Goal: Find specific page/section: Find specific page/section

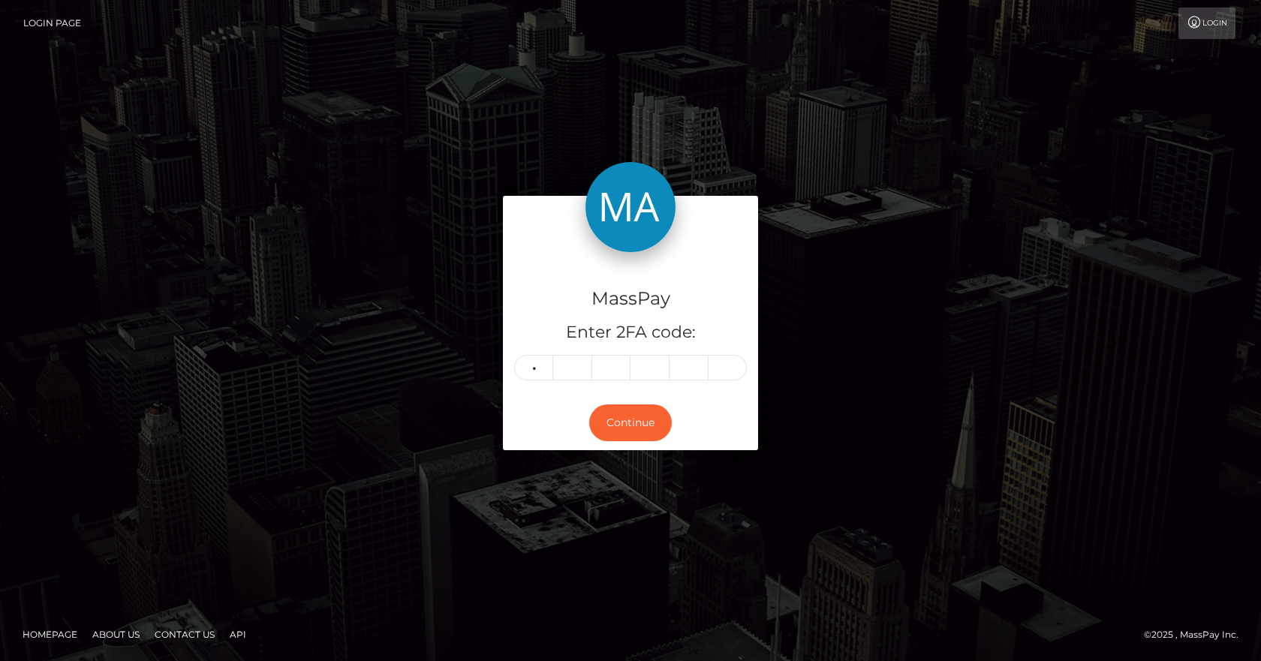
type input "5"
type input "6"
type input "4"
type input "0"
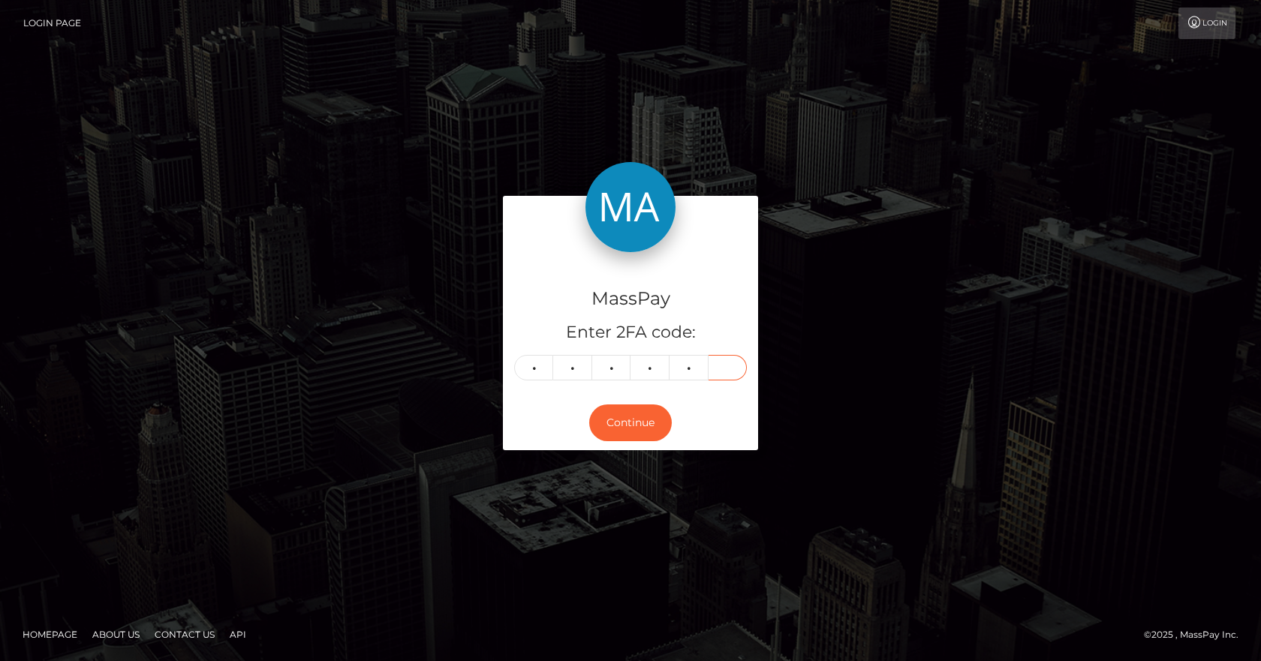
type input "6"
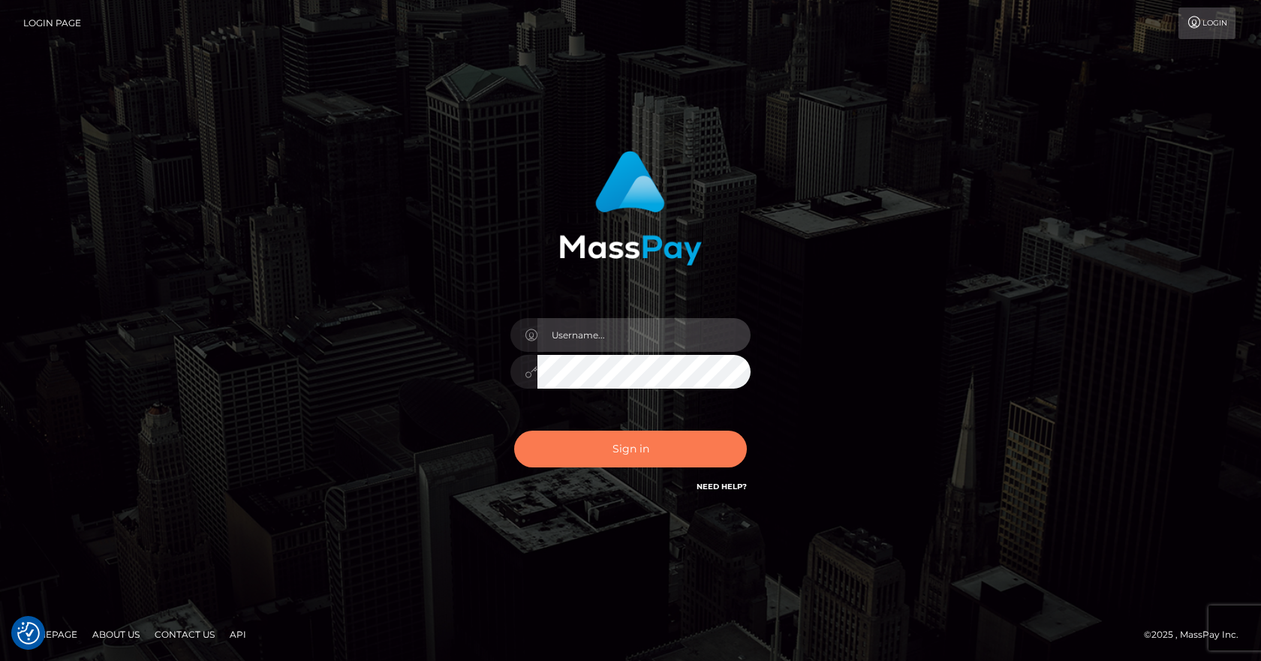
type input "vlad"
click at [581, 442] on button "Sign in" at bounding box center [630, 449] width 233 height 37
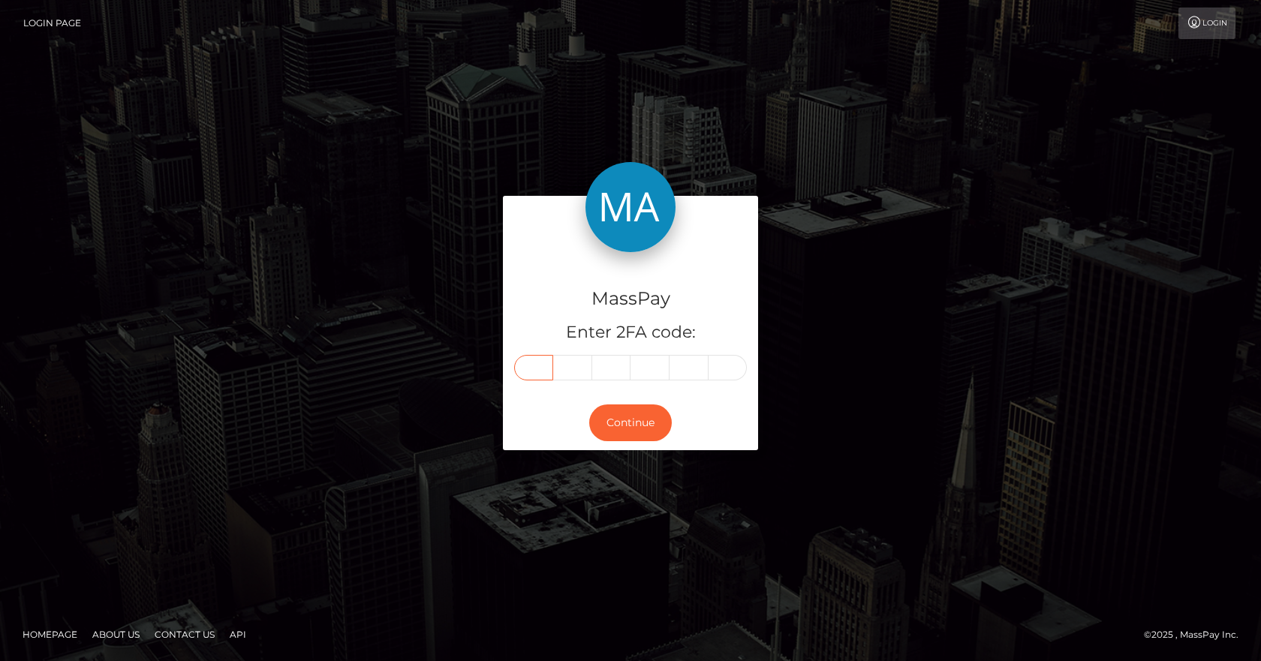
click at [524, 366] on input "text" at bounding box center [533, 368] width 39 height 26
type input "9"
type input "7"
type input "5"
type input "9"
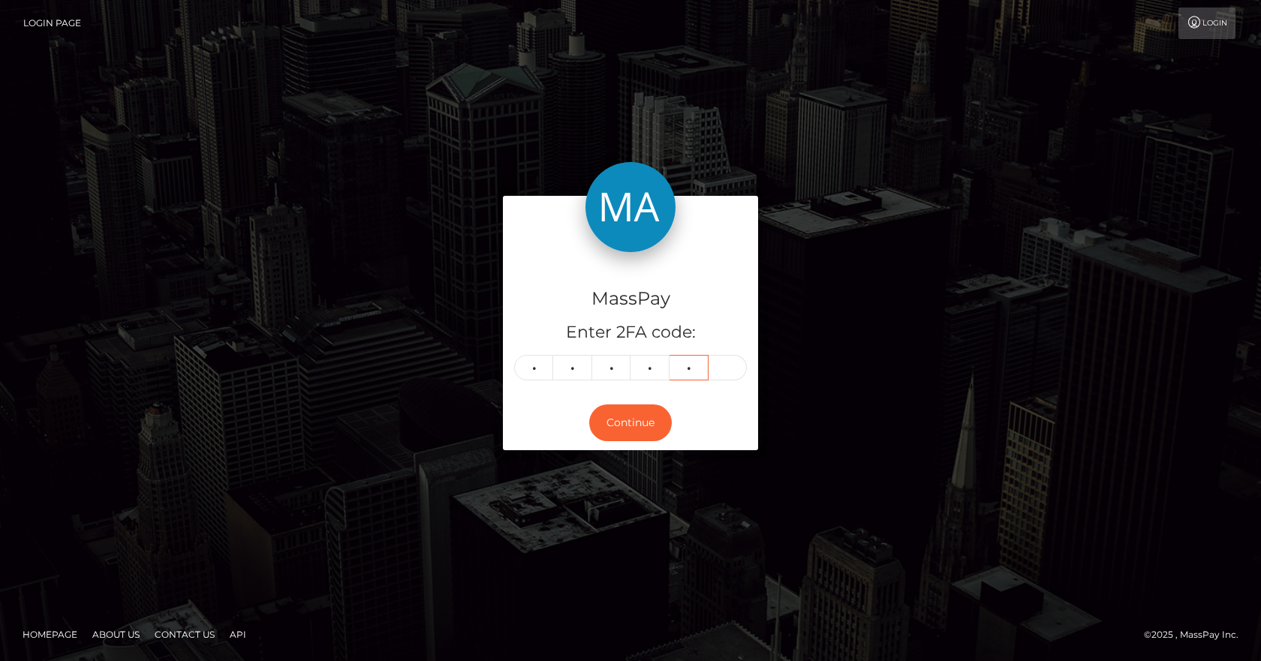
type input "1"
type input "0"
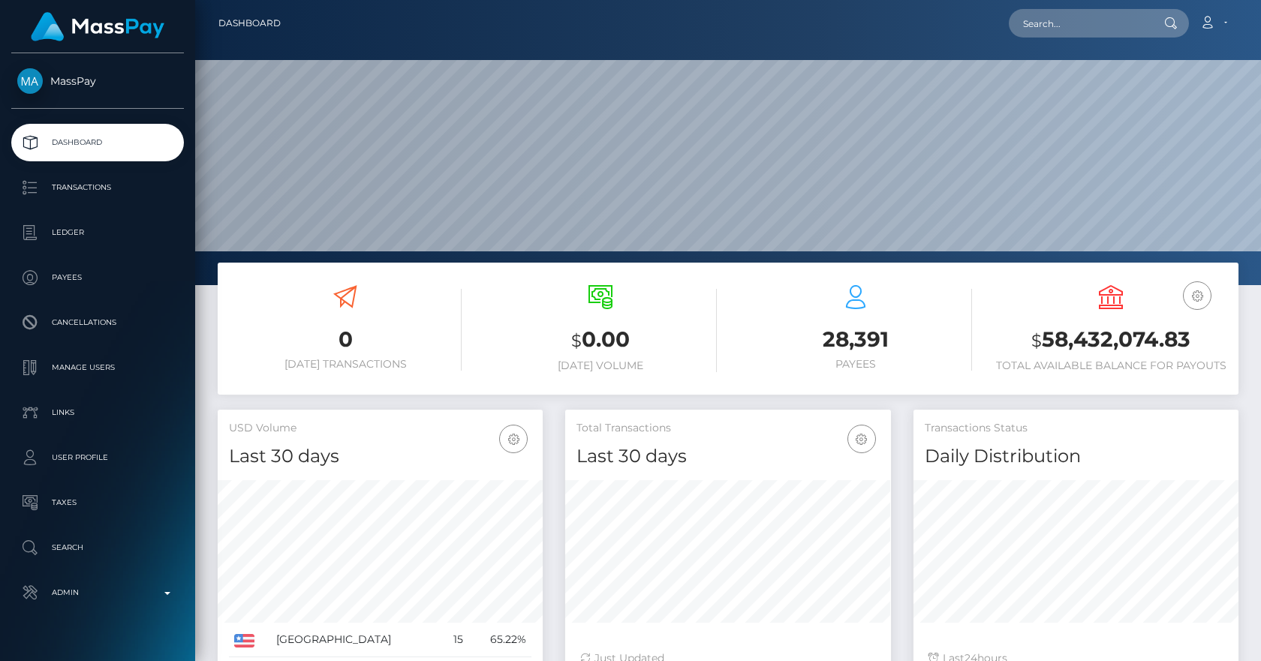
scroll to position [266, 326]
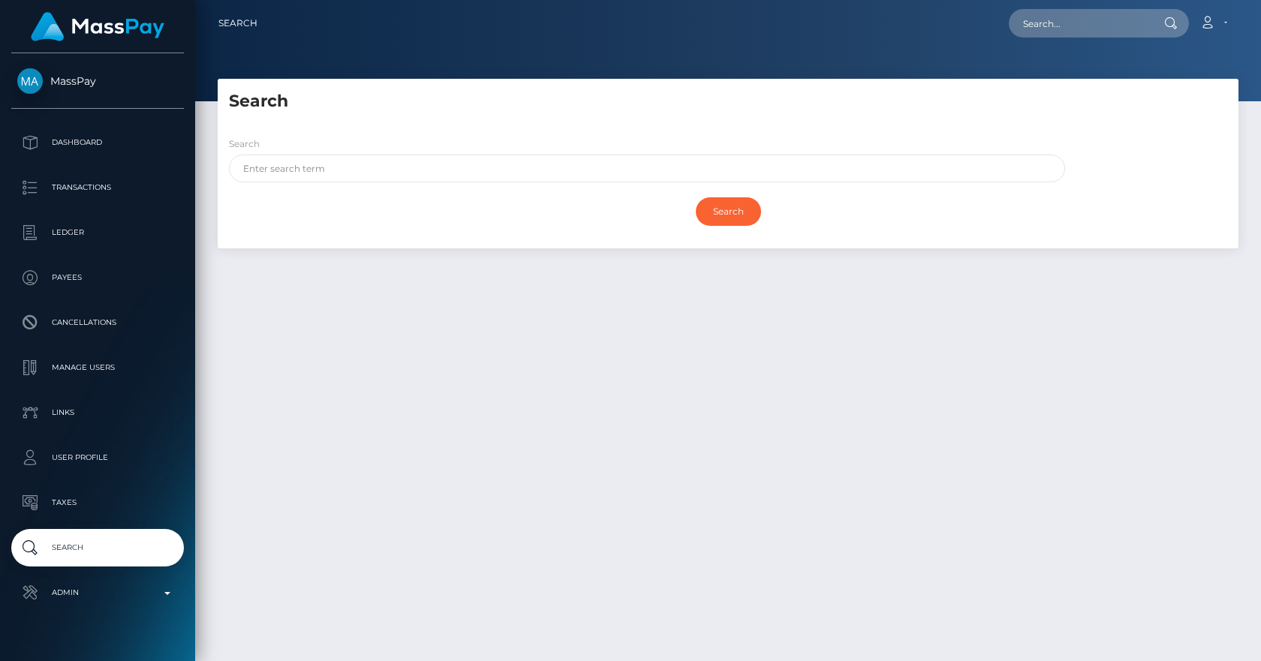
click at [338, 152] on div "Search" at bounding box center [647, 159] width 836 height 47
click at [349, 164] on input "text" at bounding box center [647, 169] width 836 height 28
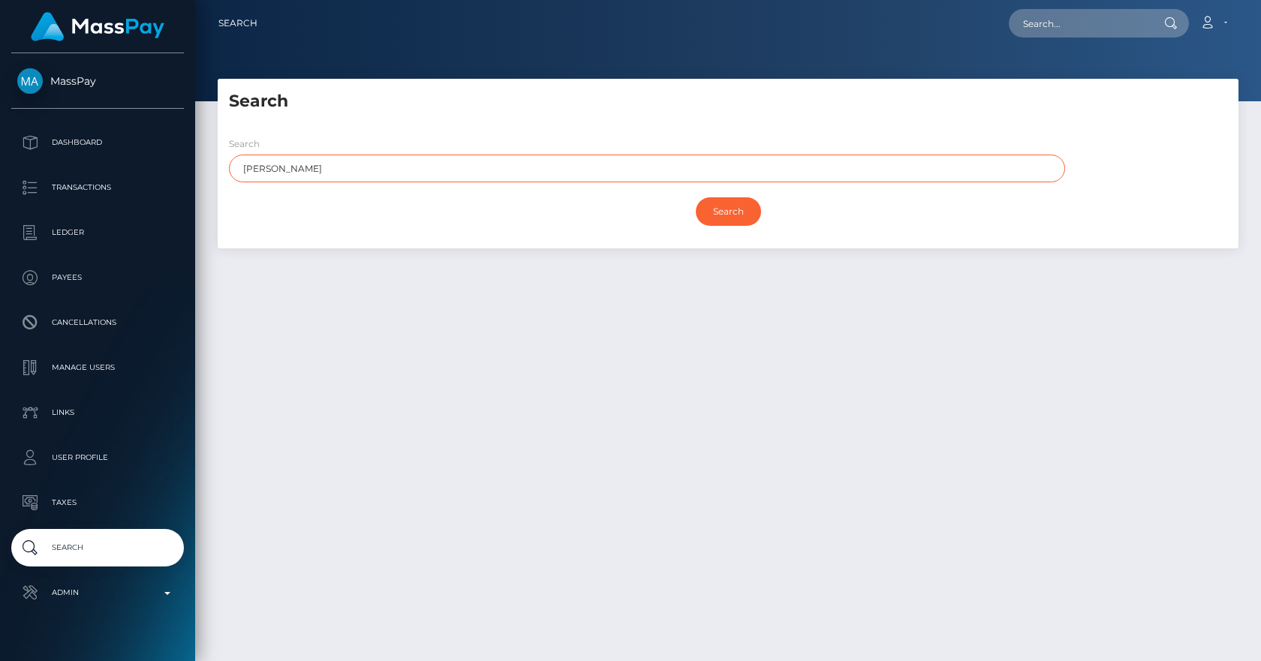
type input "[PERSON_NAME]"
click at [696, 197] on input "Search" at bounding box center [728, 211] width 65 height 29
click at [728, 202] on input "Search" at bounding box center [728, 211] width 65 height 29
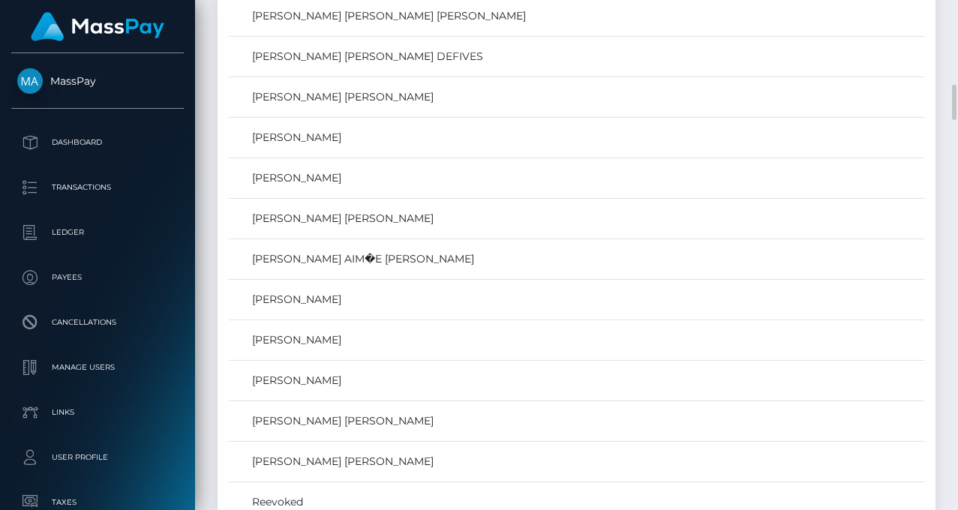
scroll to position [700, 0]
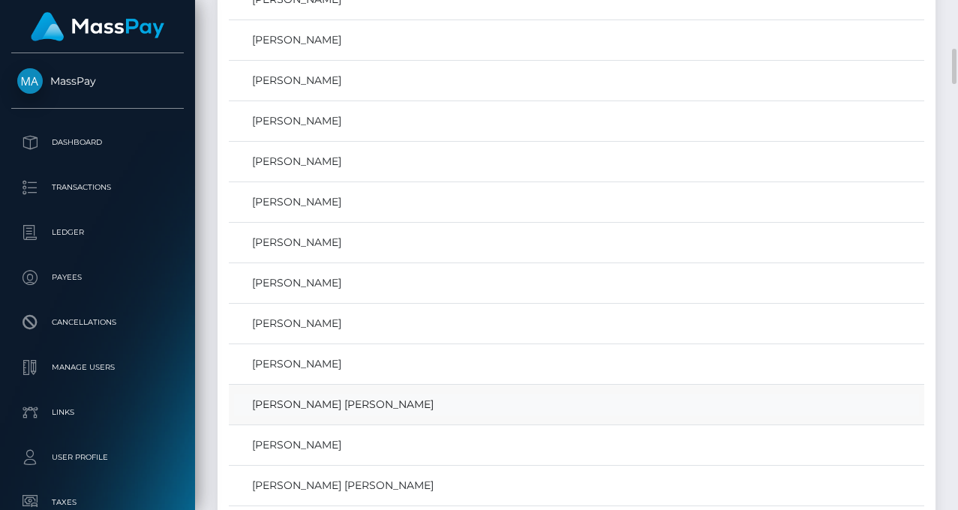
click at [370, 397] on link "DAPHNE BERNIER CHRISTOPHE" at bounding box center [576, 405] width 685 height 22
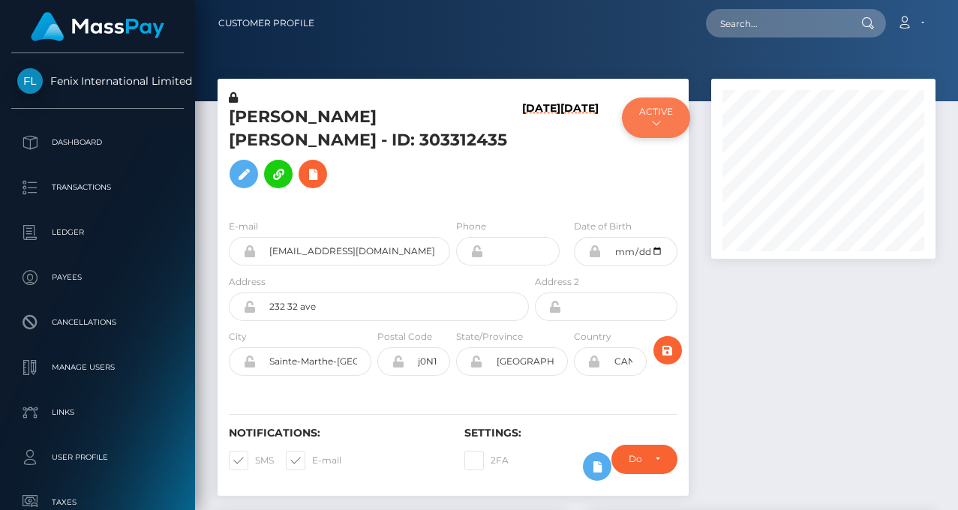
scroll to position [180, 224]
click at [650, 128] on button "ACTIVE" at bounding box center [656, 118] width 68 height 41
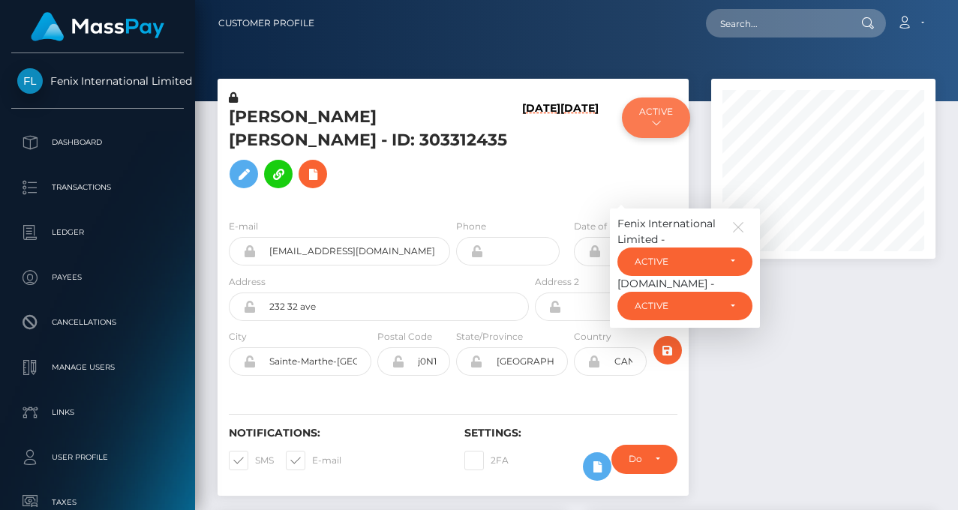
click at [650, 128] on button "ACTIVE" at bounding box center [656, 118] width 68 height 41
click at [522, 159] on h6 "02/12/24" at bounding box center [541, 151] width 38 height 99
click at [741, 221] on icon "button" at bounding box center [739, 228] width 14 height 14
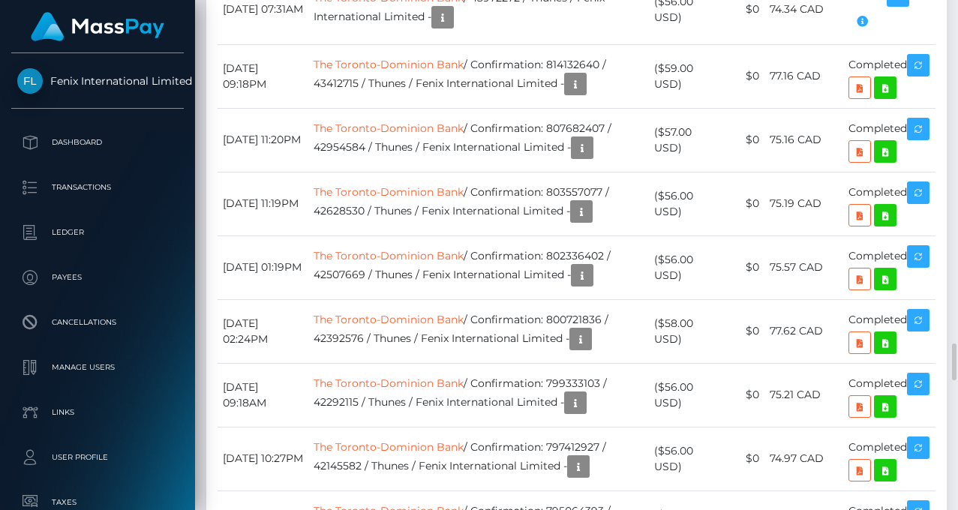
scroll to position [4895, 0]
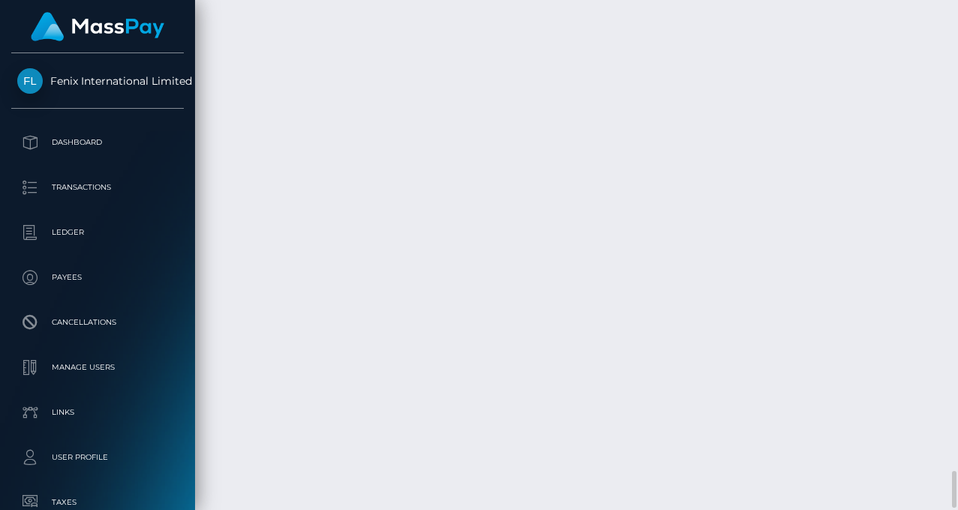
scroll to position [6495, 0]
drag, startPoint x: 222, startPoint y: 102, endPoint x: 913, endPoint y: 374, distance: 742.8
copy table "Date/Time Description Amount Fee Received Status"
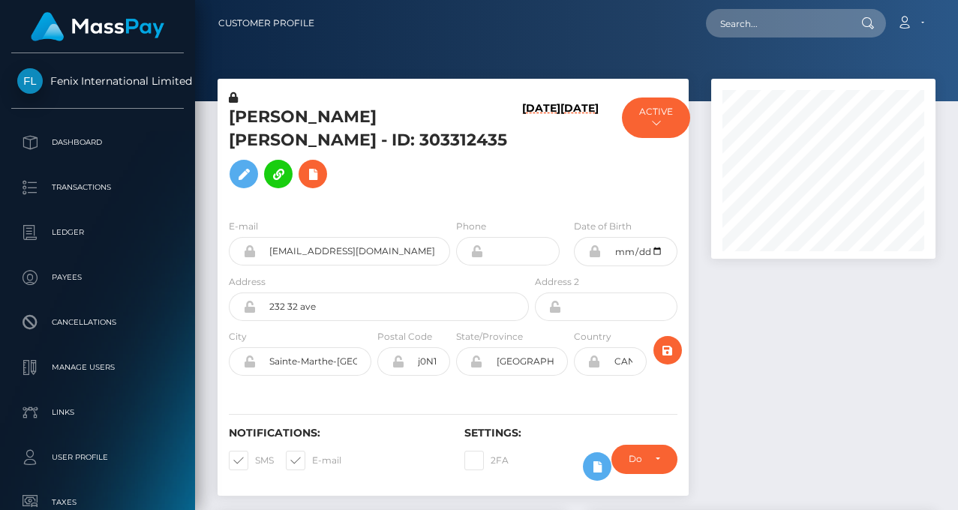
scroll to position [180, 224]
